Goal: Find specific page/section: Find specific page/section

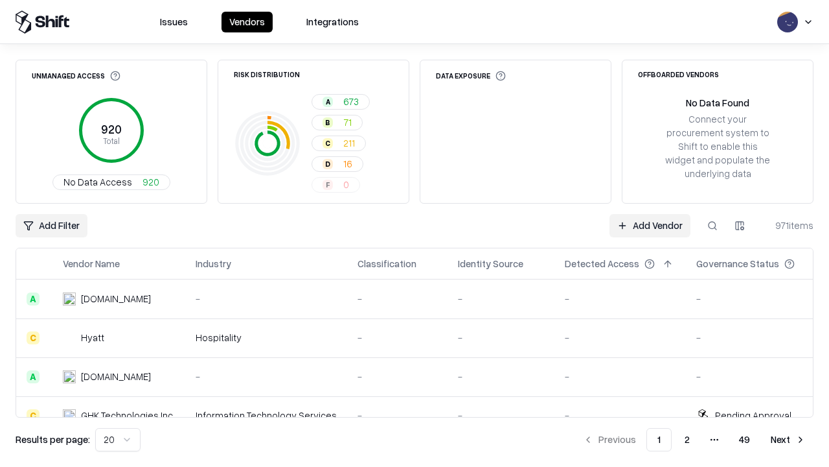
click at [740, 225] on html "Issues Vendors Integrations Unmanaged Access 920 Total No Data Access 920 Risk …" at bounding box center [414, 233] width 829 height 467
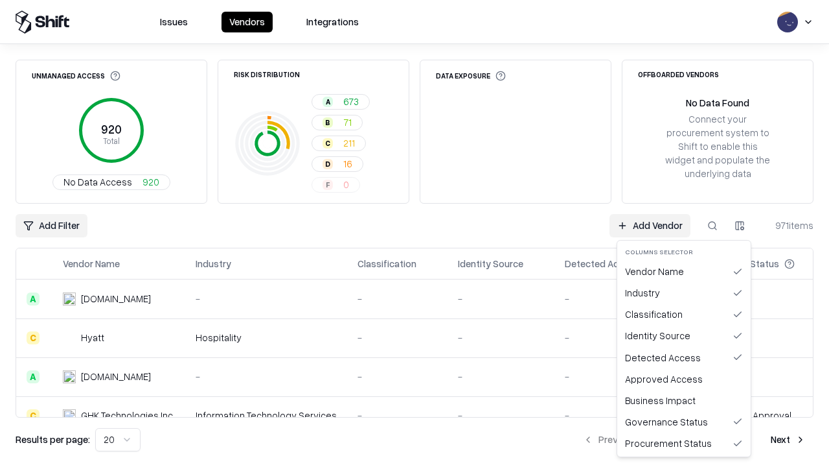
click at [415, 233] on html "Issues Vendors Integrations Unmanaged Access 920 Total No Data Access 920 Risk …" at bounding box center [414, 233] width 829 height 467
click at [740, 225] on html "Issues Vendors Integrations Unmanaged Access 920 Total No Data Access 920 Risk …" at bounding box center [414, 233] width 829 height 467
click at [684, 271] on div "Vendor Name" at bounding box center [684, 270] width 128 height 21
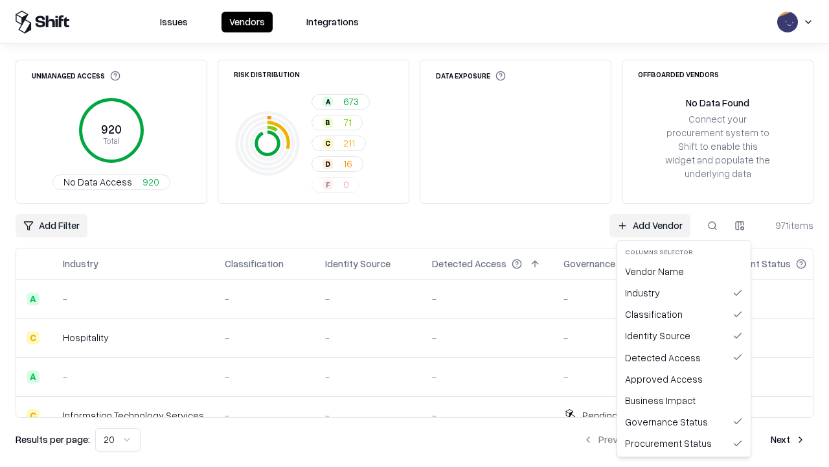
click at [740, 225] on html "Issues Vendors Integrations Unmanaged Access 920 Total No Data Access 920 Risk …" at bounding box center [414, 233] width 829 height 467
click at [684, 271] on div "Vendor Name" at bounding box center [684, 270] width 128 height 21
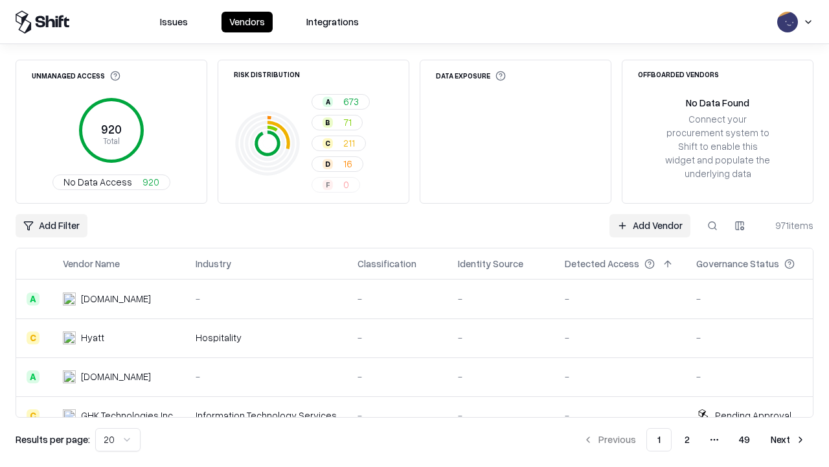
click at [740, 225] on html "Issues Vendors Integrations Unmanaged Access 920 Total No Data Access 920 Risk …" at bounding box center [414, 233] width 829 height 467
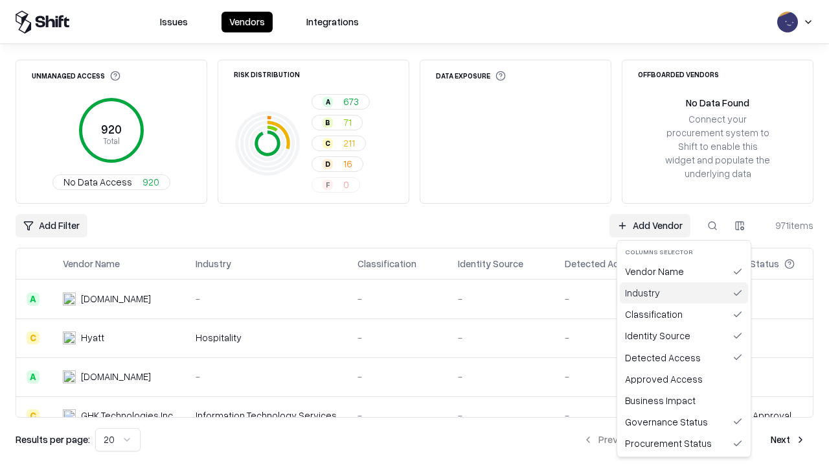
click at [684, 292] on div "Industry" at bounding box center [684, 292] width 128 height 21
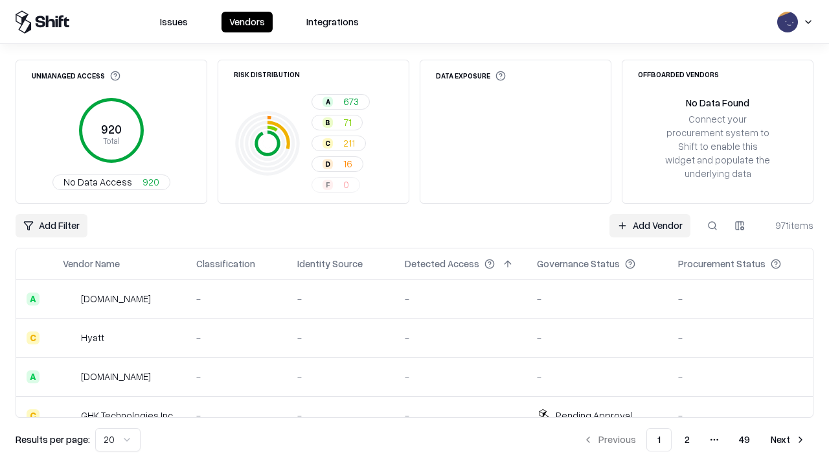
click at [740, 225] on html "Issues Vendors Integrations Unmanaged Access 920 Total No Data Access 920 Risk …" at bounding box center [414, 233] width 829 height 467
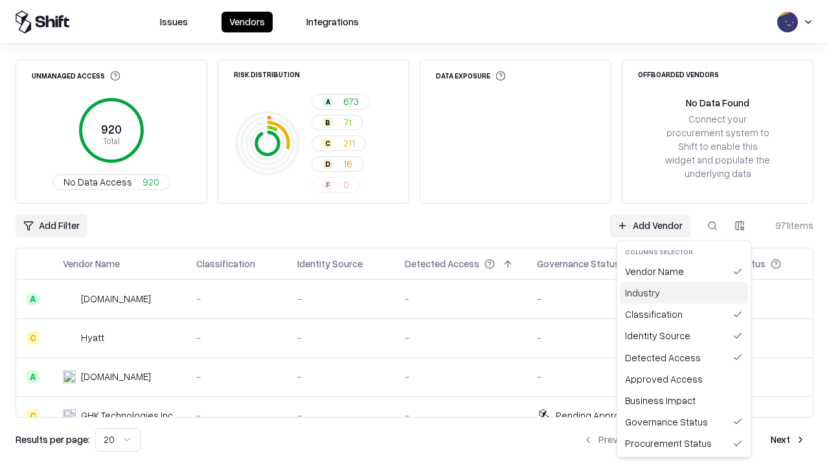
click at [684, 292] on div "Industry" at bounding box center [684, 292] width 128 height 21
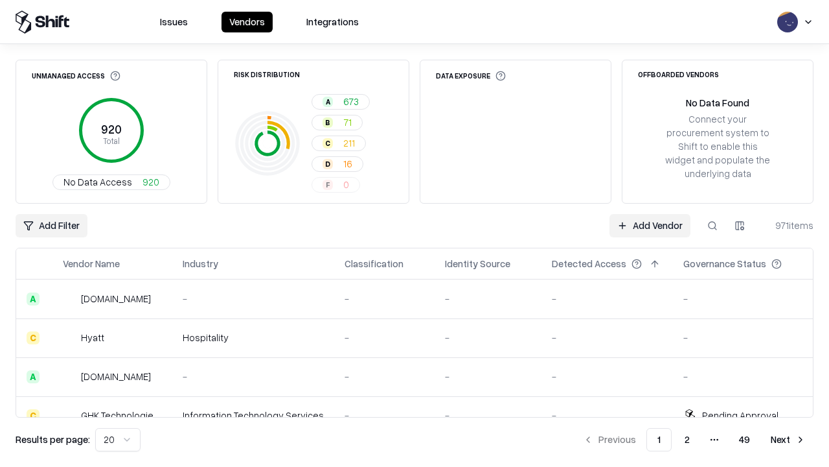
click at [740, 225] on html "Issues Vendors Integrations Unmanaged Access 920 Total No Data Access 920 Risk …" at bounding box center [414, 233] width 829 height 467
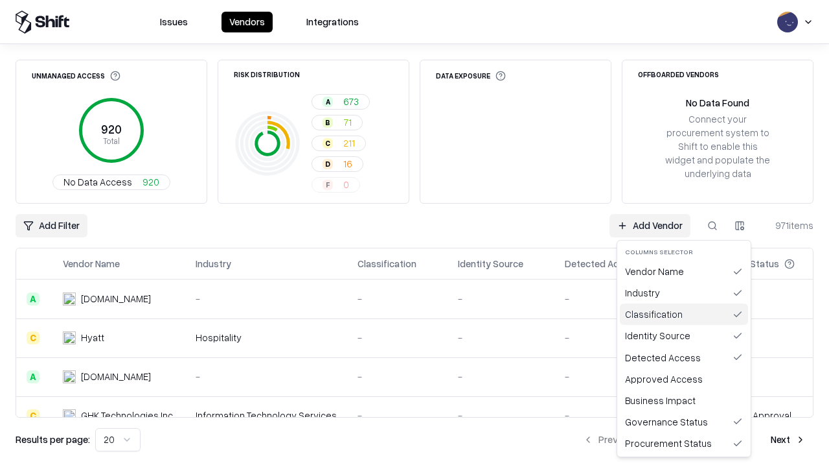
click at [684, 314] on div "Classification" at bounding box center [684, 313] width 128 height 21
click at [740, 225] on html "Issues Vendors Integrations Unmanaged Access 920 Total No Data Access 920 Risk …" at bounding box center [414, 233] width 829 height 467
click at [684, 314] on div "Classification" at bounding box center [684, 313] width 128 height 21
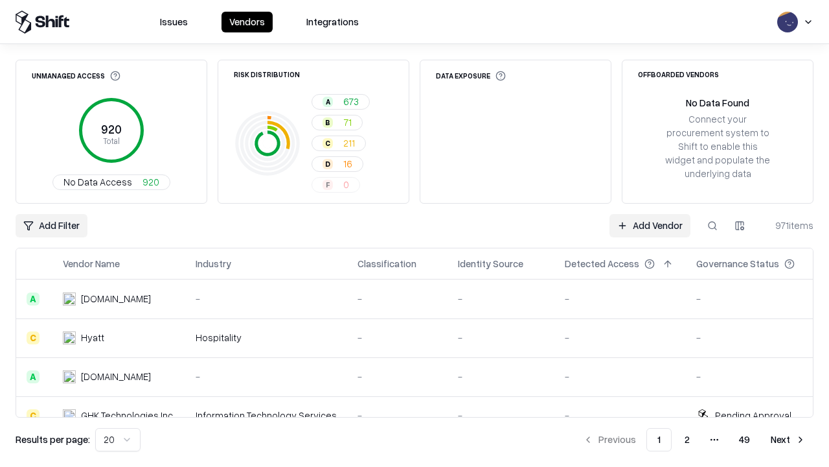
click at [740, 225] on html "Issues Vendors Integrations Unmanaged Access 920 Total No Data Access 920 Risk …" at bounding box center [414, 233] width 829 height 467
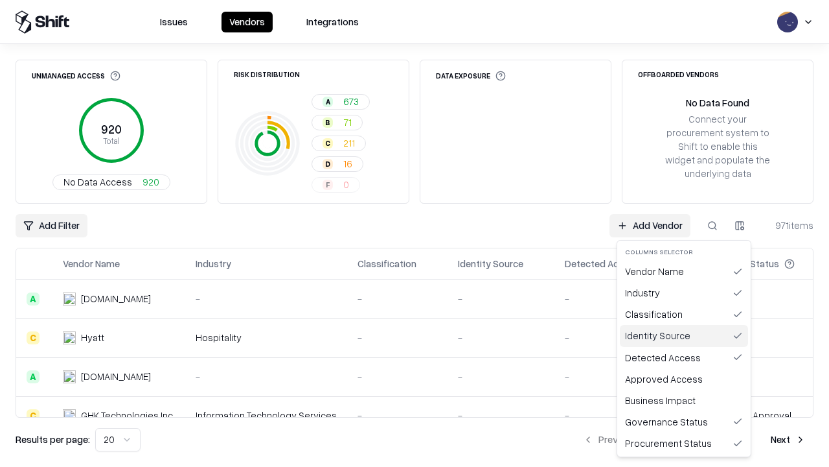
click at [684, 335] on div "Identity Source" at bounding box center [684, 335] width 128 height 21
